Goal: Information Seeking & Learning: Learn about a topic

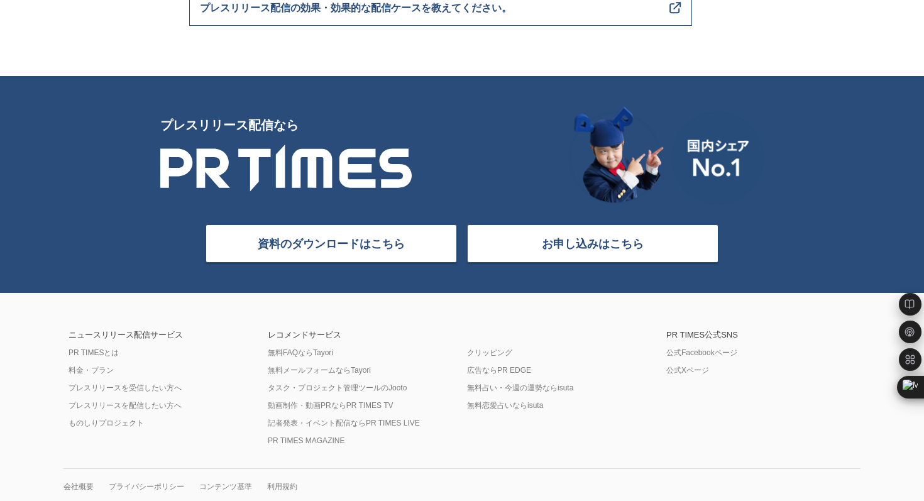
scroll to position [5082, 0]
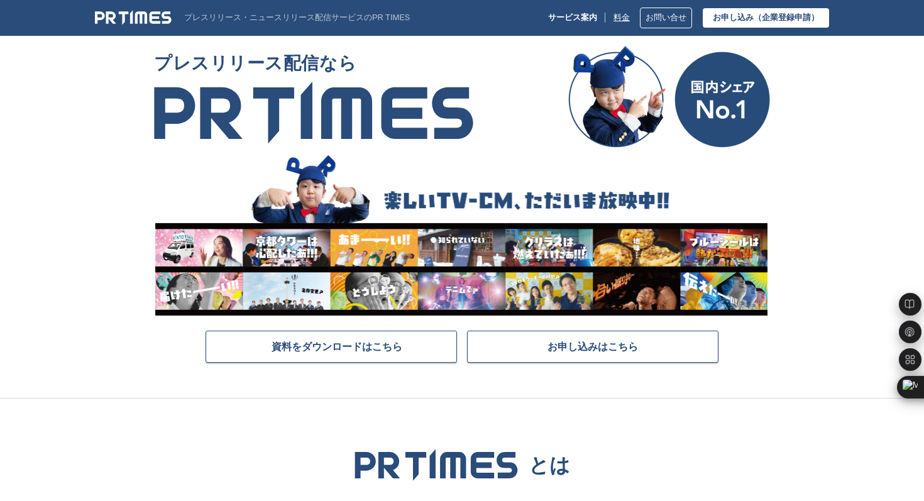
click at [614, 20] on link "料金" at bounding box center [621, 17] width 16 height 9
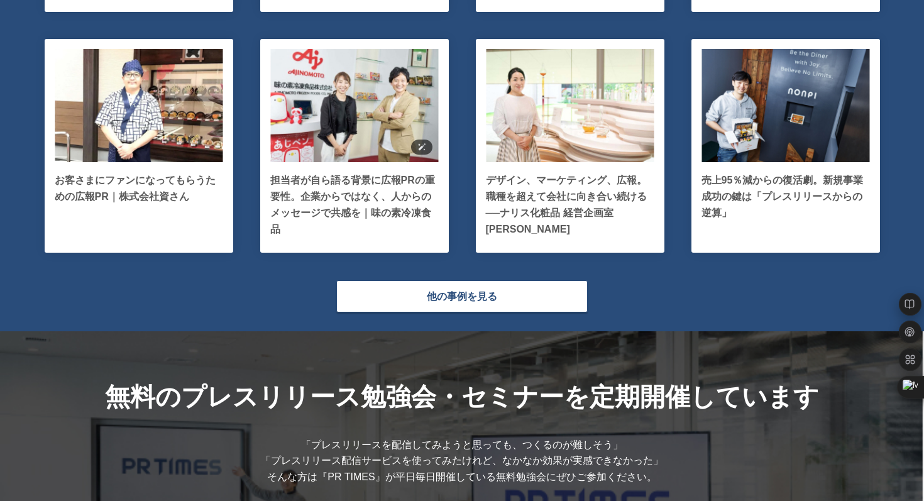
scroll to position [2704, 0]
